Goal: Task Accomplishment & Management: Use online tool/utility

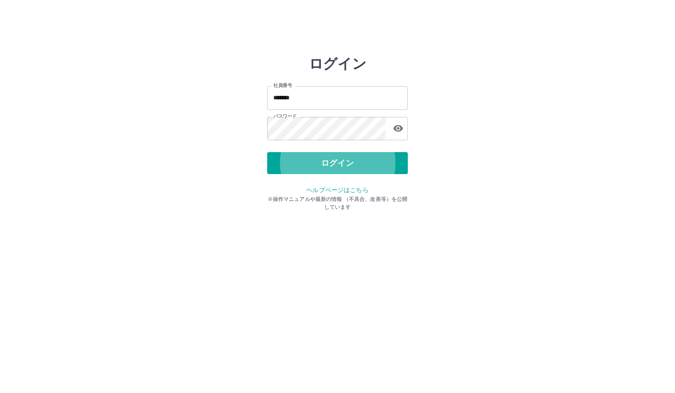
click at [267, 152] on button "ログイン" at bounding box center [337, 163] width 141 height 22
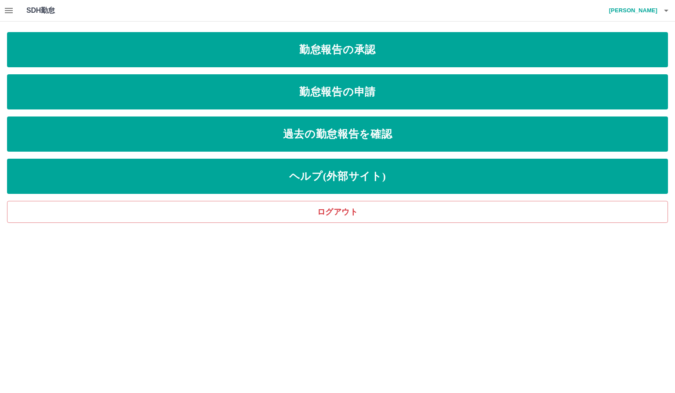
click at [4, 11] on icon "button" at bounding box center [9, 10] width 11 height 11
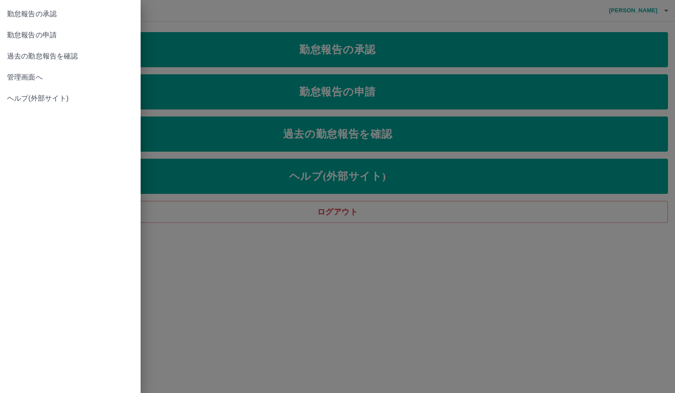
click at [33, 82] on span "管理画面へ" at bounding box center [70, 77] width 127 height 11
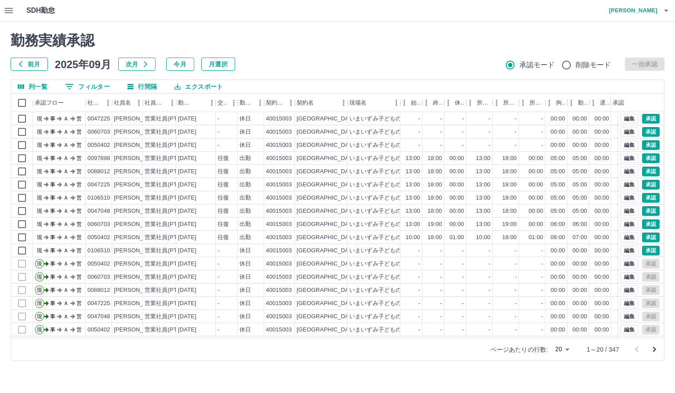
click at [659, 352] on icon "次のページへ" at bounding box center [654, 349] width 11 height 11
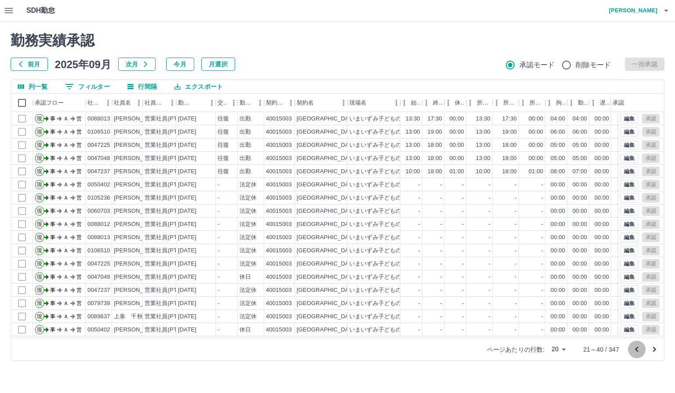
click at [635, 350] on icon "前のページへ" at bounding box center [636, 349] width 11 height 11
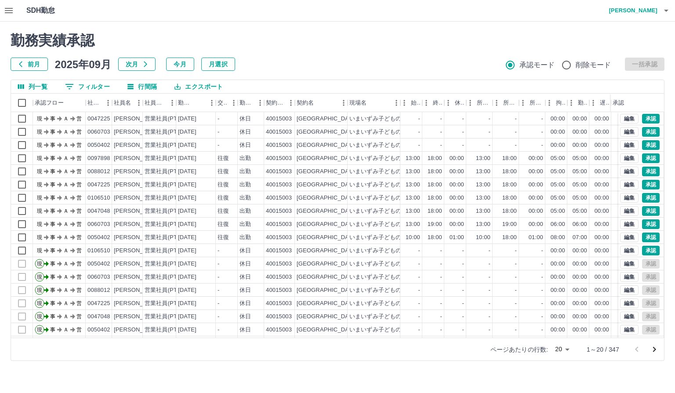
click at [7, 9] on icon "button" at bounding box center [9, 10] width 11 height 11
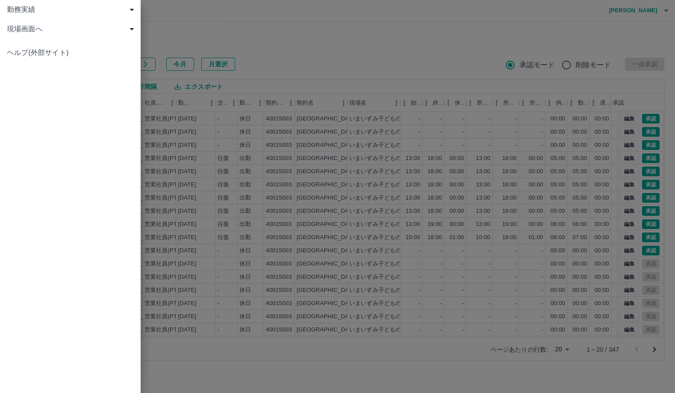
click at [23, 25] on span "現場画面へ" at bounding box center [72, 29] width 130 height 11
click at [33, 55] on link "現場画面へ" at bounding box center [70, 48] width 141 height 19
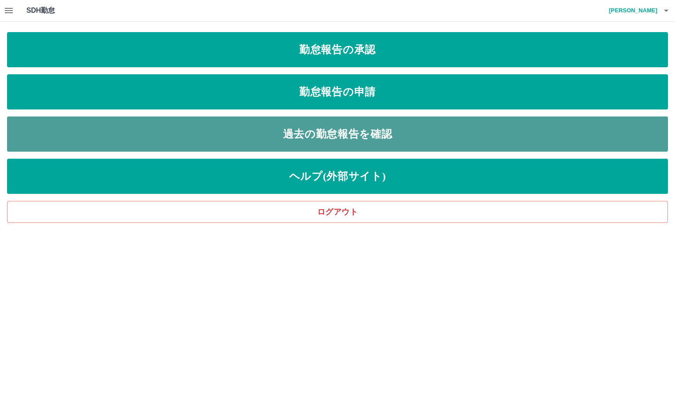
click at [46, 124] on link "過去の勤怠報告を確認" at bounding box center [337, 133] width 661 height 35
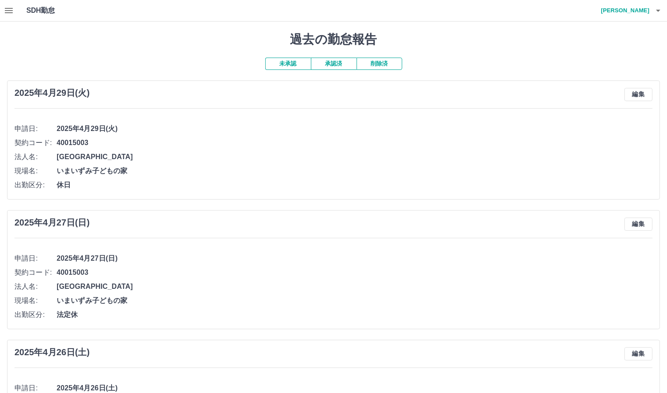
click at [11, 11] on icon "button" at bounding box center [9, 10] width 11 height 11
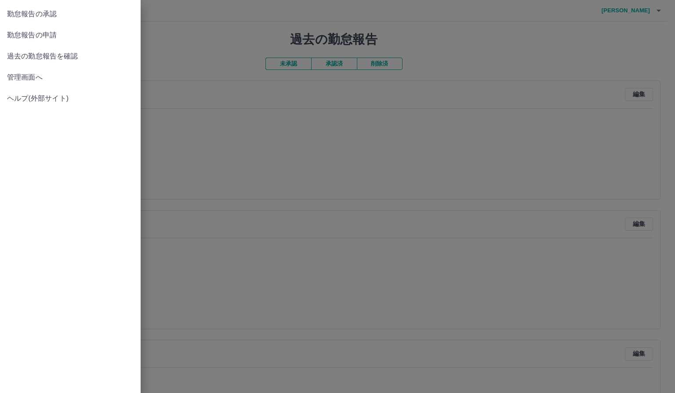
click at [9, 65] on link "過去の勤怠報告を確認" at bounding box center [70, 56] width 141 height 21
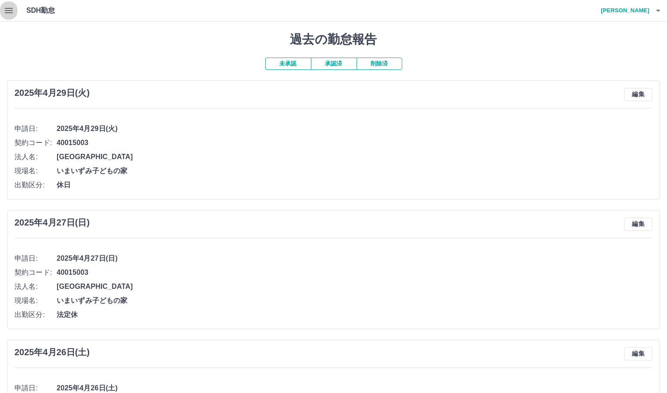
click at [9, 15] on icon "button" at bounding box center [9, 10] width 11 height 11
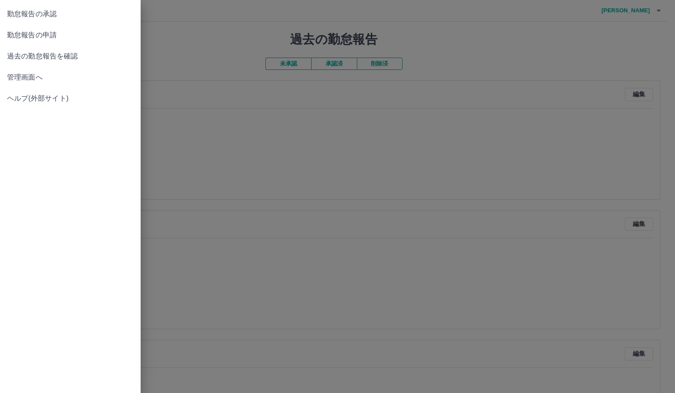
click at [22, 75] on span "管理画面へ" at bounding box center [70, 77] width 127 height 11
